Goal: Task Accomplishment & Management: Use online tool/utility

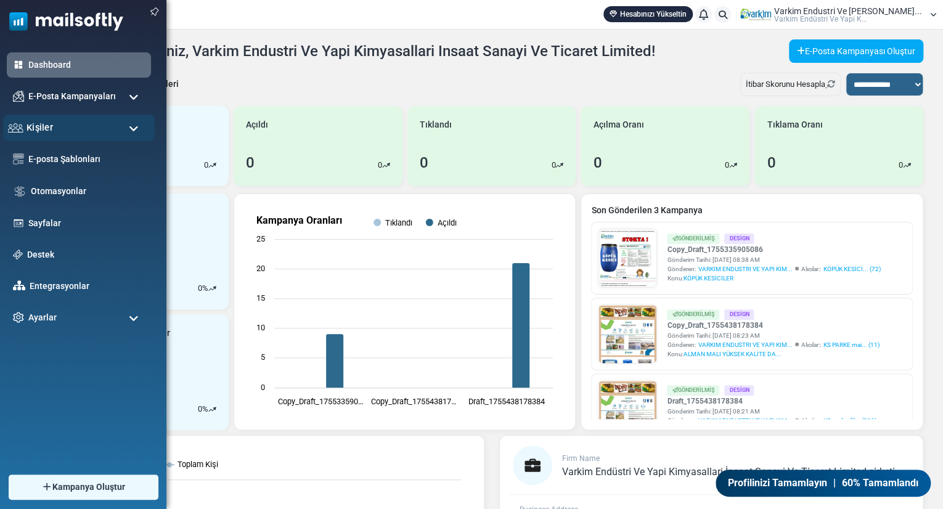
click at [30, 125] on span "Kişiler" at bounding box center [40, 128] width 27 height 14
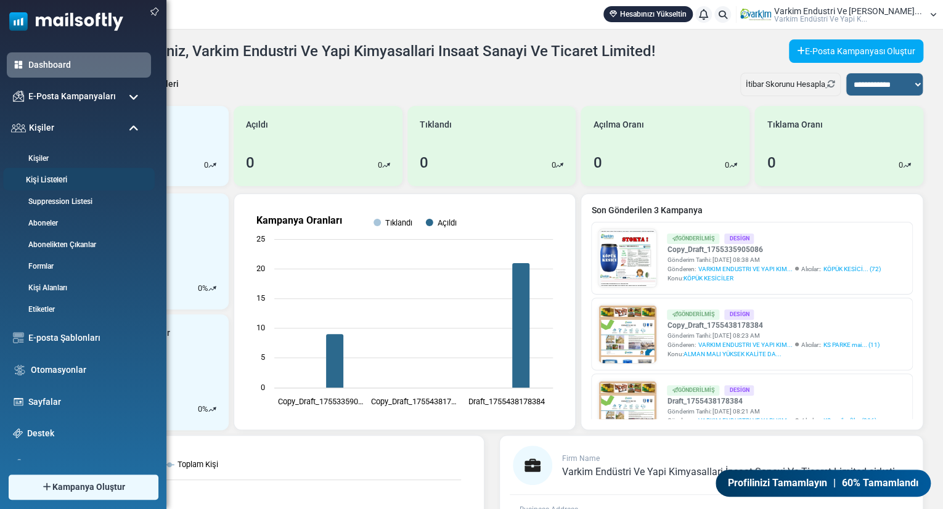
click at [67, 183] on link "Kişi Listeleri" at bounding box center [77, 181] width 148 height 12
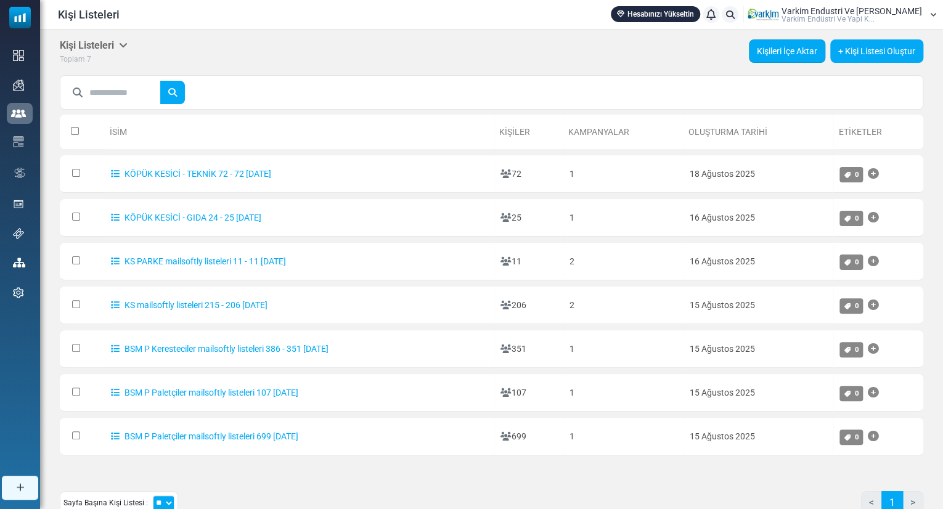
click at [789, 51] on link "Kişileri İçe Aktar" at bounding box center [787, 50] width 76 height 23
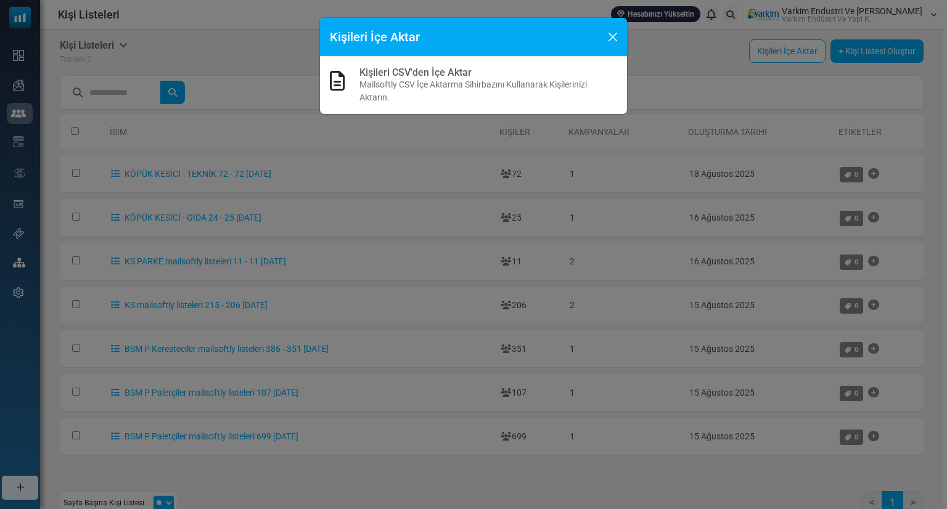
click at [400, 84] on p "Mailsoftly CSV İçe Aktarma Sihirbazını Kullanarak Kişilerinizi Aktarın." at bounding box center [488, 91] width 258 height 26
click at [429, 70] on link "Kişileri CSV'den İçe Aktar" at bounding box center [415, 73] width 112 height 12
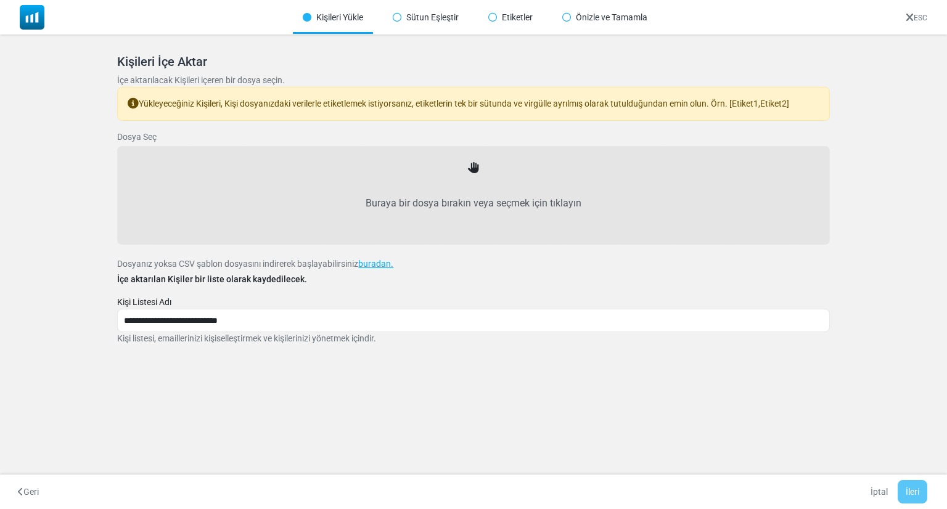
click at [470, 175] on div "Buraya bir dosya bırakın veya seçmek için tıklayın" at bounding box center [473, 195] width 685 height 71
click at [459, 183] on label "Buraya bir dosya bırakın veya seçmek için tıklayın" at bounding box center [473, 203] width 685 height 54
click at [0, 0] on input "Buraya bir dosya bırakın veya seçmek için tıklayın" at bounding box center [0, 0] width 0 height 0
type input "**********"
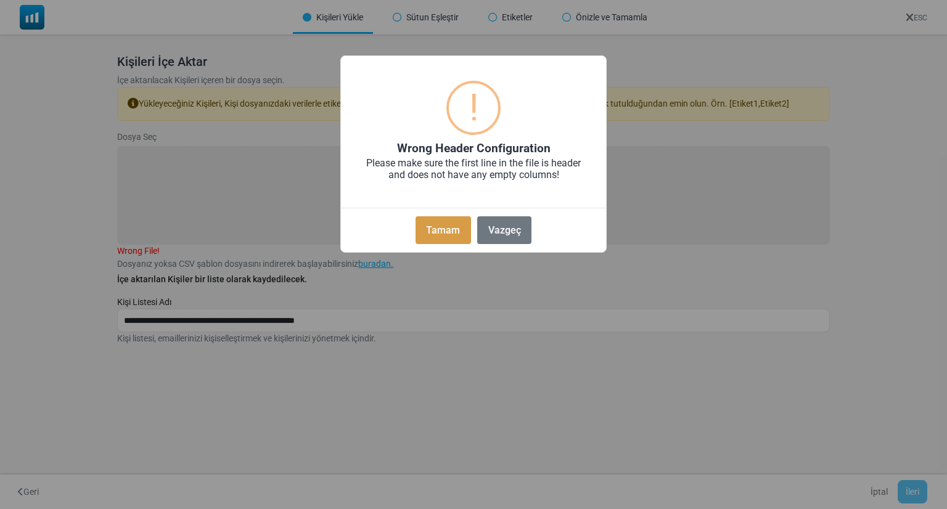
click at [440, 223] on button "Tamam" at bounding box center [443, 230] width 55 height 28
